Goal: Information Seeking & Learning: Learn about a topic

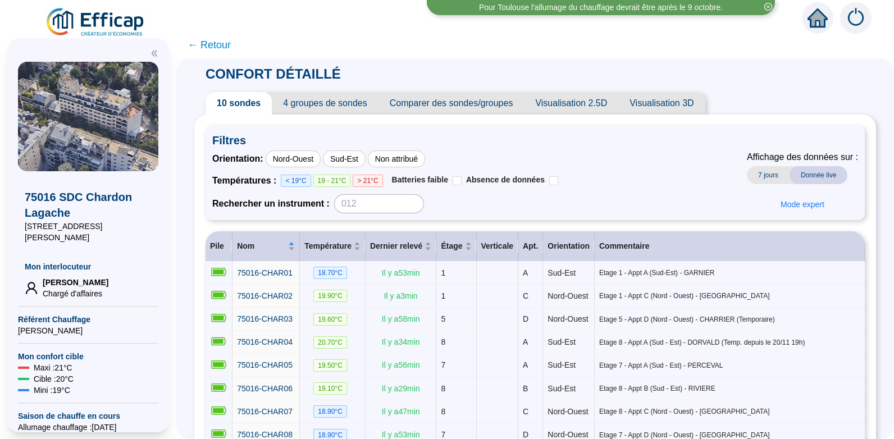
click at [767, 4] on icon "close-circle" at bounding box center [768, 7] width 8 height 8
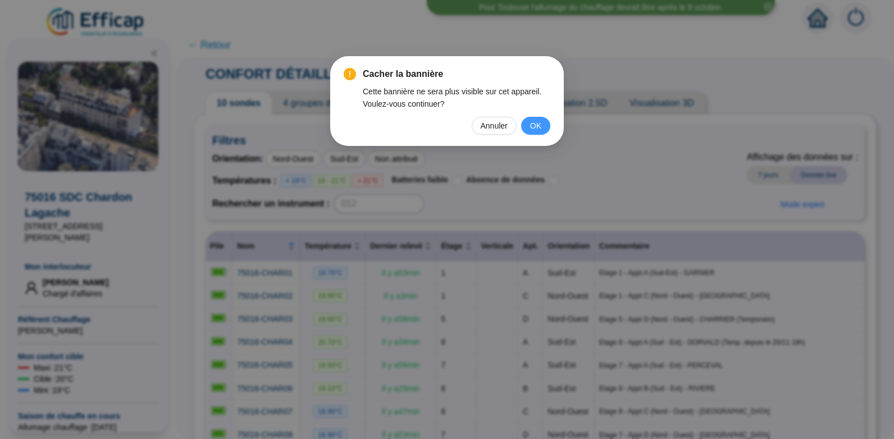
click at [537, 125] on span "OK" at bounding box center [535, 126] width 11 height 12
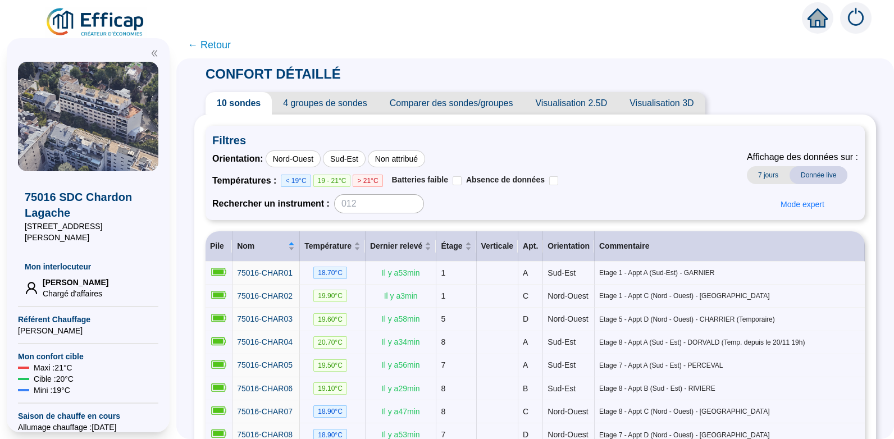
click at [222, 47] on span "← Retour" at bounding box center [209, 45] width 43 height 16
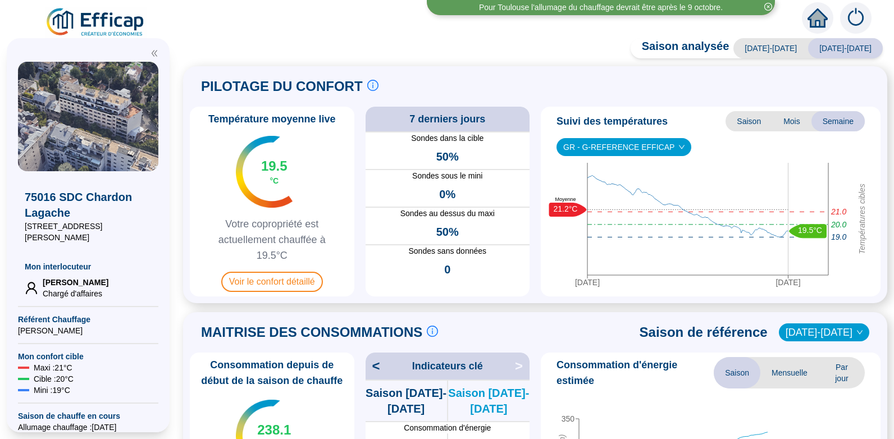
drag, startPoint x: 894, startPoint y: 184, endPoint x: 477, endPoint y: 54, distance: 435.9
click at [477, 54] on div "Saison analysée 2023-2024 2024-2025 PILOTAGE DU CONFORT Le pilotage du confort …" at bounding box center [535, 241] width 718 height 395
click at [279, 280] on span "Voir le confort détaillé" at bounding box center [272, 282] width 102 height 20
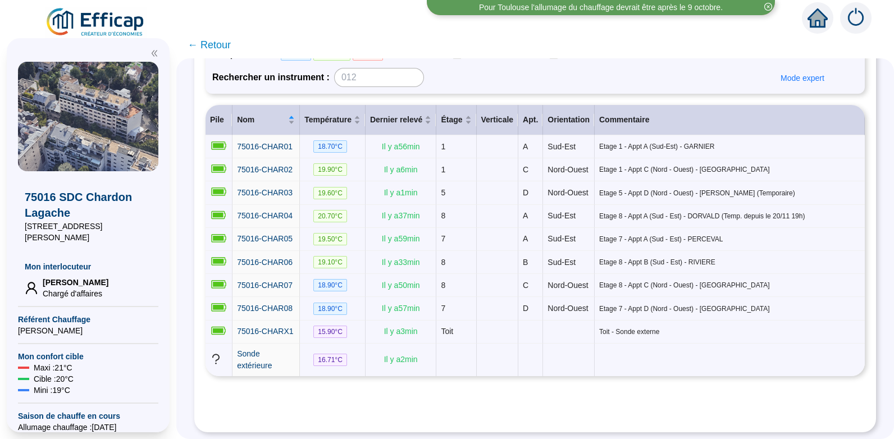
scroll to position [143, 0]
click at [284, 262] on span "75016-CHAR06" at bounding box center [265, 262] width 56 height 9
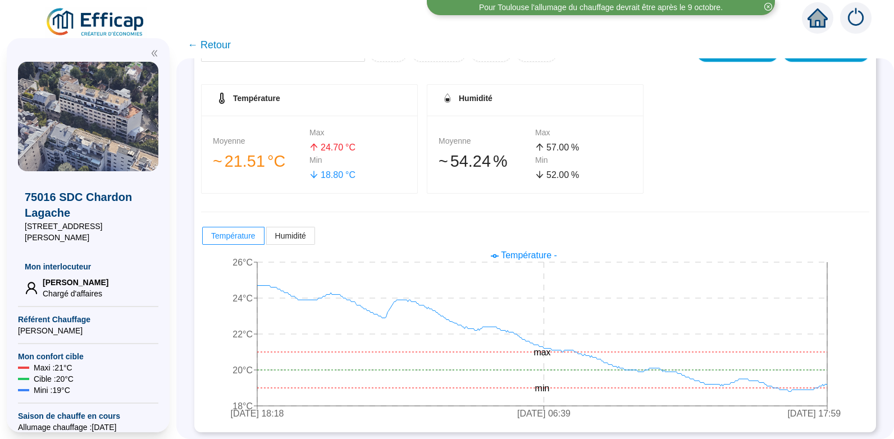
scroll to position [149, 0]
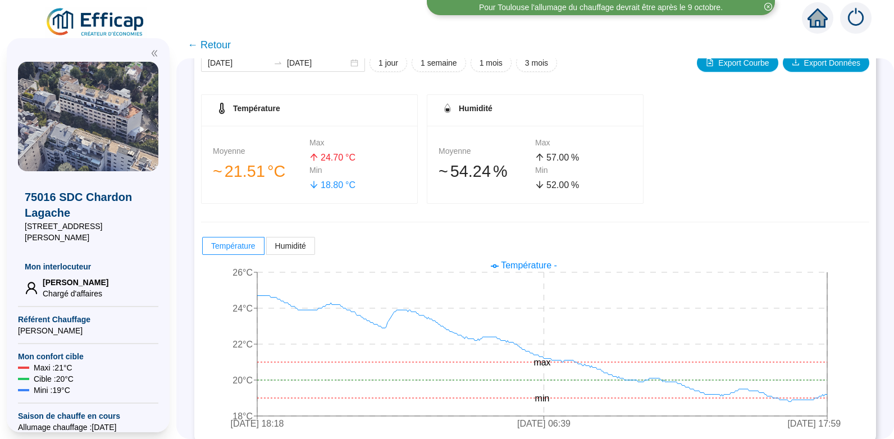
click at [224, 44] on span "← Retour" at bounding box center [209, 45] width 43 height 16
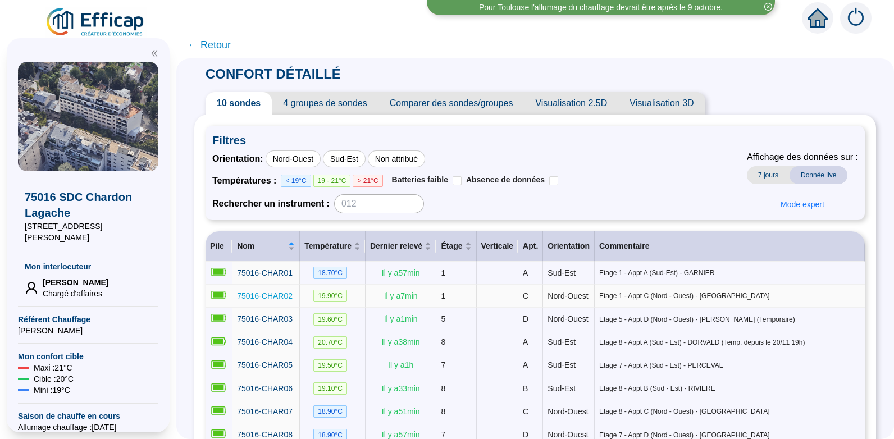
click at [282, 300] on span "75016-CHAR02" at bounding box center [265, 295] width 56 height 9
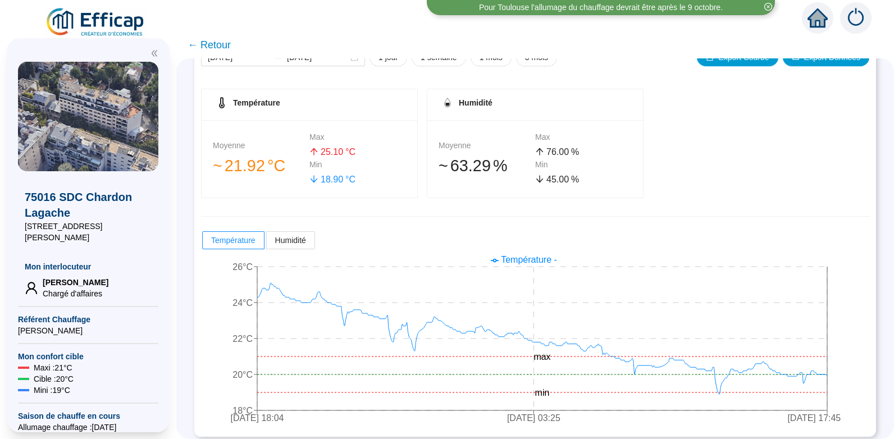
scroll to position [161, 0]
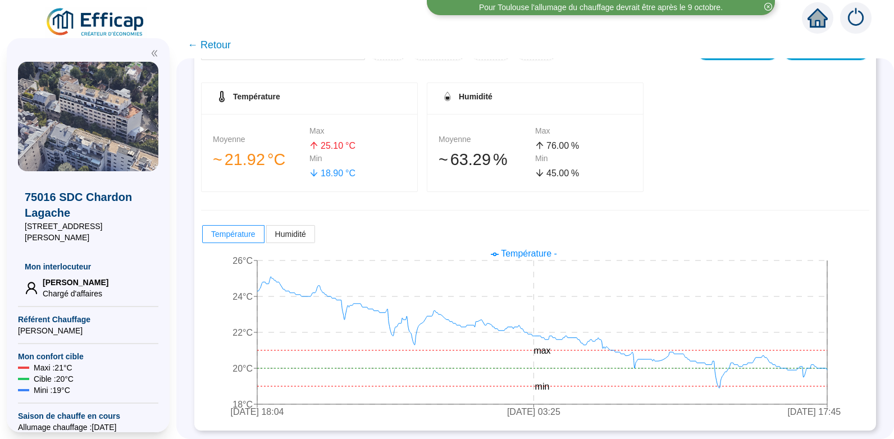
click at [221, 45] on span "← Retour" at bounding box center [209, 45] width 43 height 16
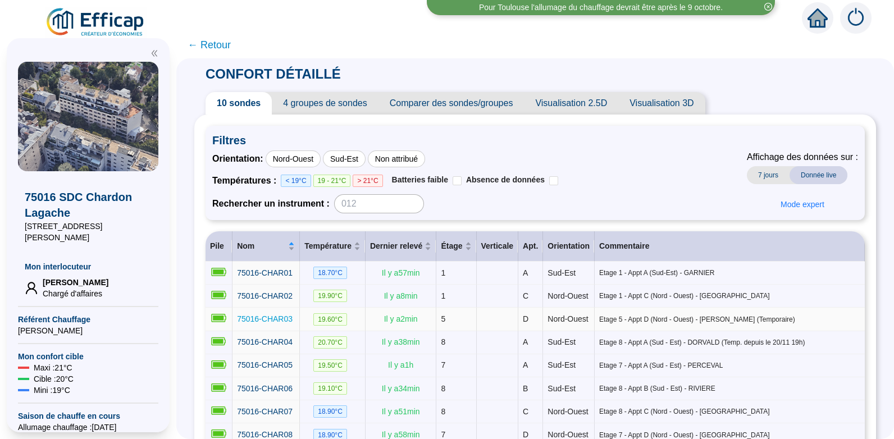
click at [271, 323] on span "75016-CHAR03" at bounding box center [265, 318] width 56 height 9
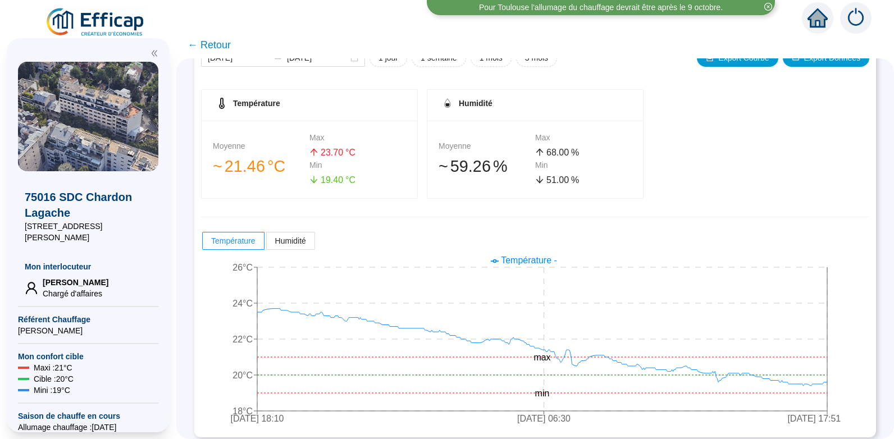
scroll to position [161, 0]
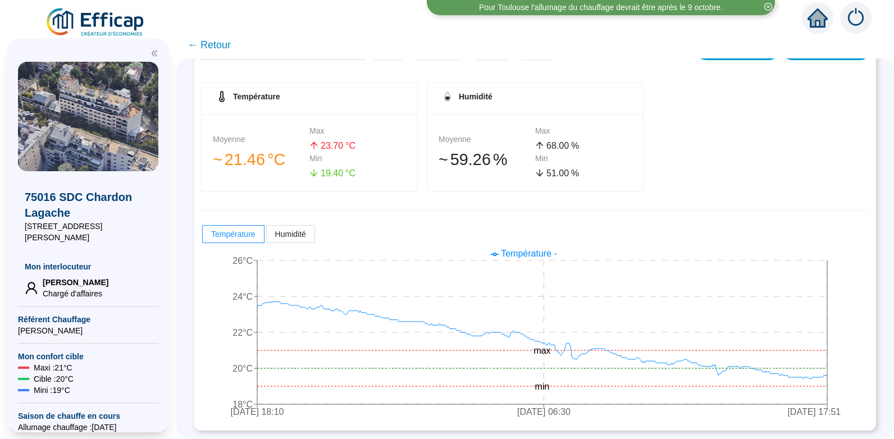
click at [228, 44] on span "← Retour" at bounding box center [209, 45] width 43 height 16
